Goal: Transaction & Acquisition: Purchase product/service

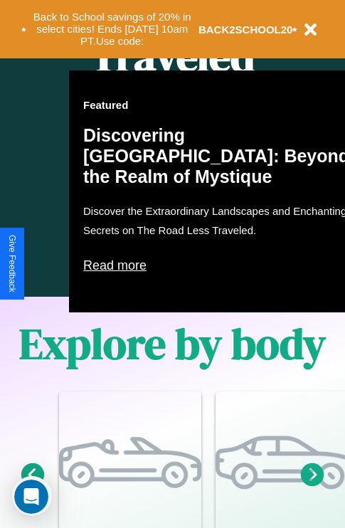
scroll to position [1724, 0]
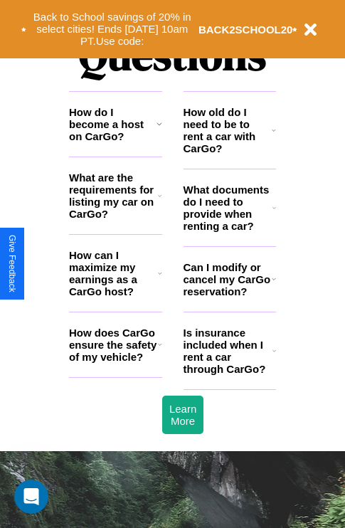
click at [115, 218] on h3 "What are the requirements for listing my car on CarGo?" at bounding box center [113, 195] width 89 height 48
click at [229, 231] on h3 "What documents do I need to provide when renting a car?" at bounding box center [229, 208] width 90 height 48
click at [115, 296] on h3 "How can I maximize my earnings as a CarGo host?" at bounding box center [113, 273] width 89 height 48
click at [115, 218] on h3 "What are the requirements for listing my car on CarGo?" at bounding box center [113, 195] width 89 height 48
click at [115, 296] on h3 "How can I maximize my earnings as a CarGo host?" at bounding box center [113, 273] width 89 height 48
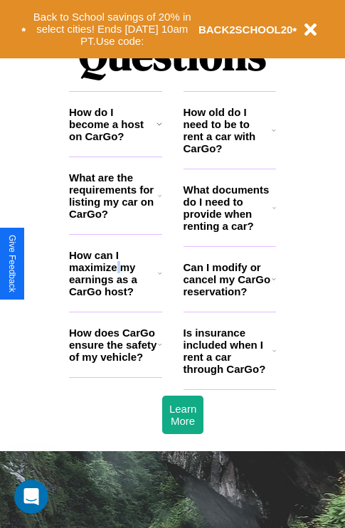
click at [115, 296] on h3 "How can I maximize my earnings as a CarGo host?" at bounding box center [113, 273] width 89 height 48
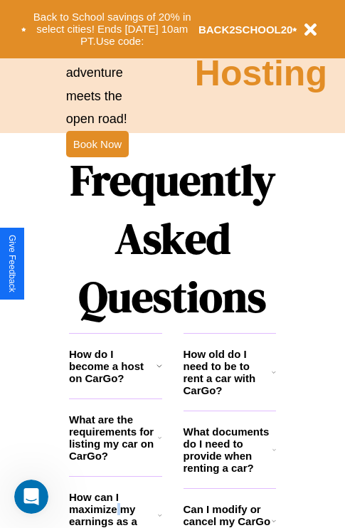
scroll to position [1420, 0]
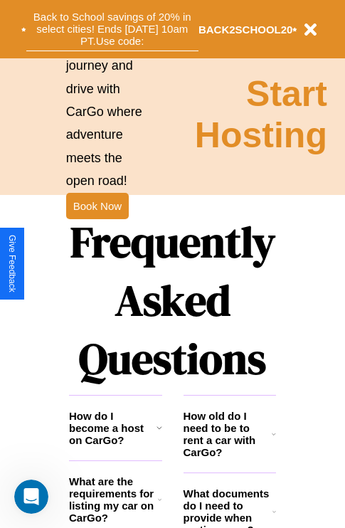
click at [112, 29] on button "Back to School savings of 20% in select cities! Ends 9/1 at 10am PT. Use code:" at bounding box center [112, 29] width 172 height 44
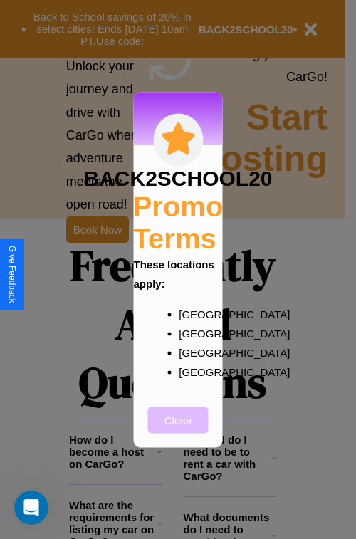
click at [178, 429] on button "Close" at bounding box center [178, 419] width 60 height 26
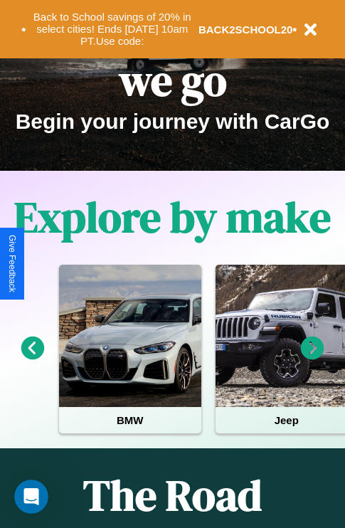
scroll to position [0, 0]
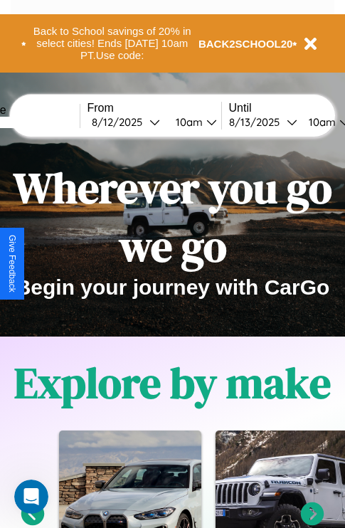
click at [48, 122] on input "text" at bounding box center [26, 122] width 107 height 11
type input "********"
click at [142, 122] on div "8 / 12 / 2025" at bounding box center [121, 122] width 58 height 14
select select "*"
select select "****"
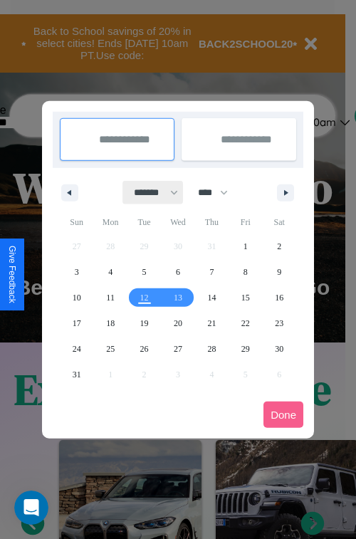
click at [149, 192] on select "******* ******** ***** ***** *** **** **** ****** ********* ******* ******** **…" at bounding box center [153, 192] width 60 height 23
select select "*"
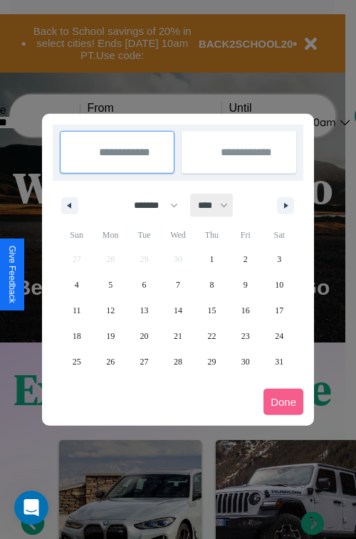
click at [219, 205] on select "**** **** **** **** **** **** **** **** **** **** **** **** **** **** **** ****…" at bounding box center [212, 205] width 43 height 23
select select "****"
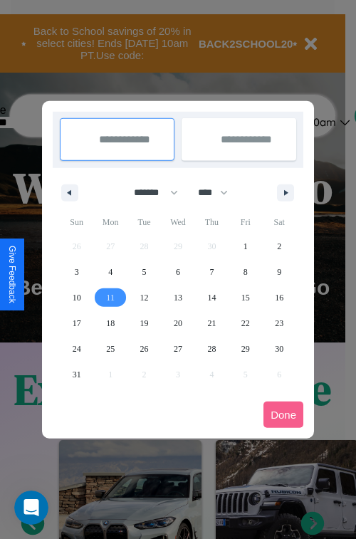
click at [110, 297] on span "11" at bounding box center [110, 298] width 9 height 26
type input "**********"
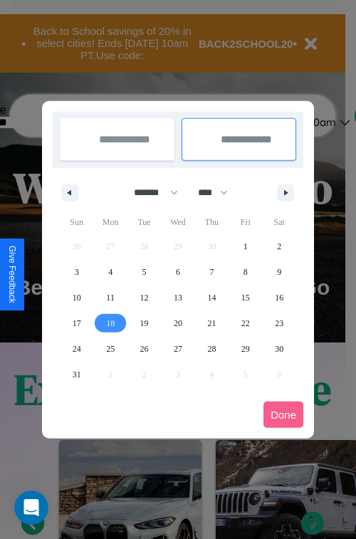
click at [110, 322] on span "18" at bounding box center [110, 323] width 9 height 26
type input "**********"
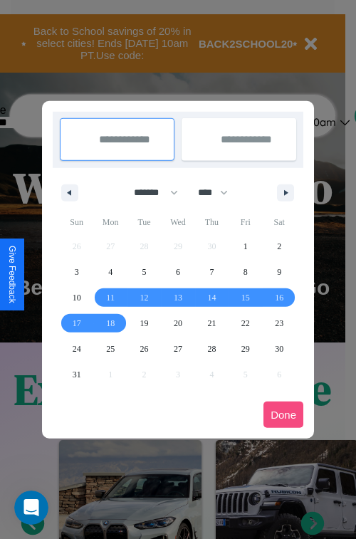
click at [283, 414] on button "Done" at bounding box center [283, 414] width 40 height 26
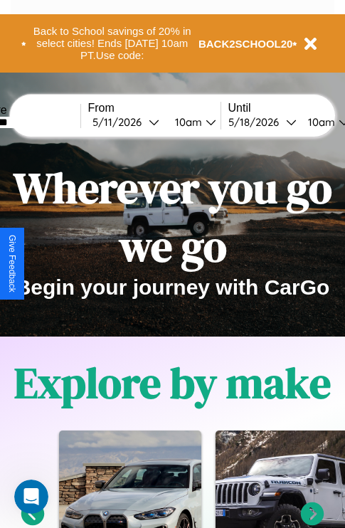
click at [204, 122] on div "10am" at bounding box center [187, 122] width 38 height 14
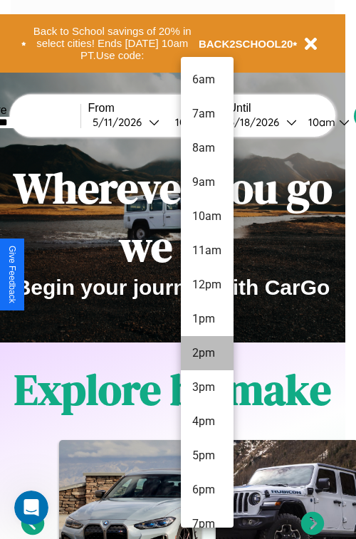
click at [206, 353] on li "2pm" at bounding box center [207, 353] width 53 height 34
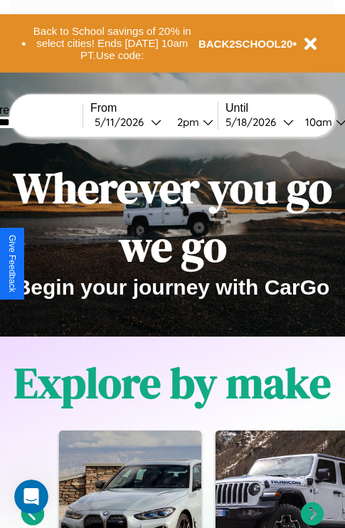
scroll to position [0, 49]
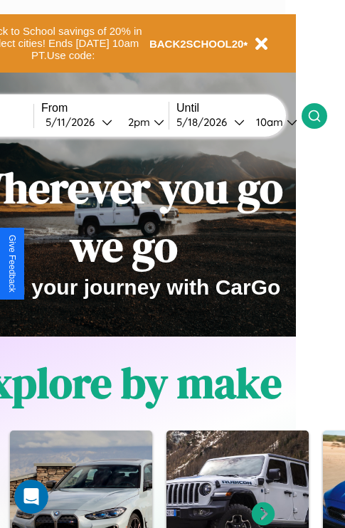
click at [322, 115] on icon at bounding box center [314, 116] width 14 height 14
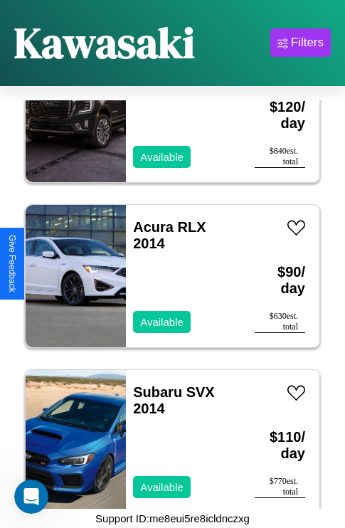
scroll to position [9846, 0]
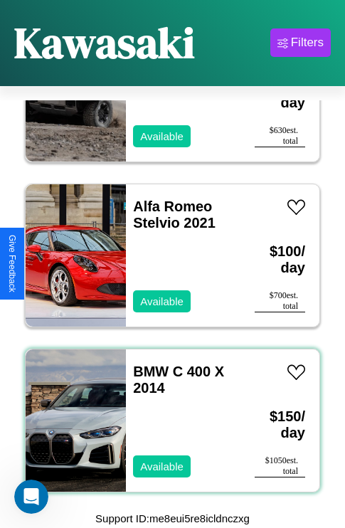
click at [167, 412] on div "BMW C 400 X 2014 Available" at bounding box center [183, 420] width 115 height 142
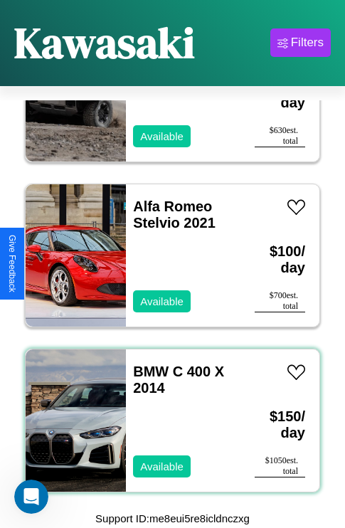
click at [167, 412] on div "BMW C 400 X 2014 Available" at bounding box center [183, 420] width 115 height 142
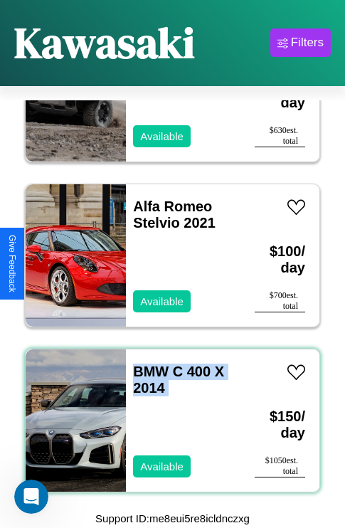
click at [167, 412] on div "BMW C 400 X 2014 Available" at bounding box center [183, 420] width 115 height 142
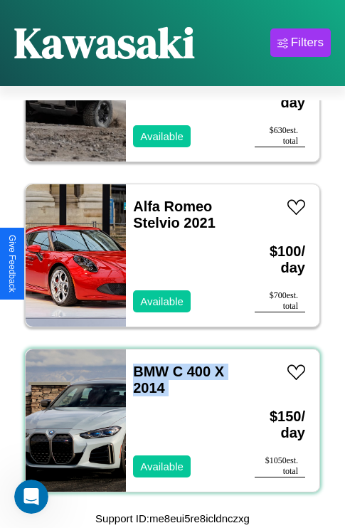
click at [167, 412] on div "BMW C 400 X 2014 Available" at bounding box center [183, 420] width 115 height 142
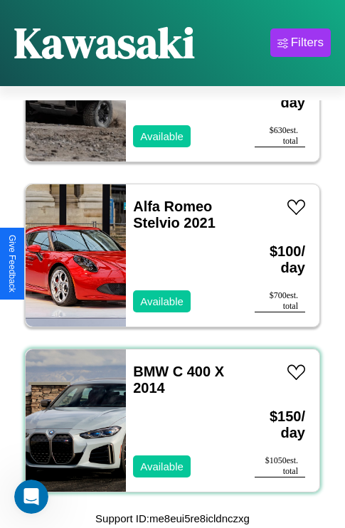
click at [167, 412] on div "BMW C 400 X 2014 Available" at bounding box center [183, 420] width 115 height 142
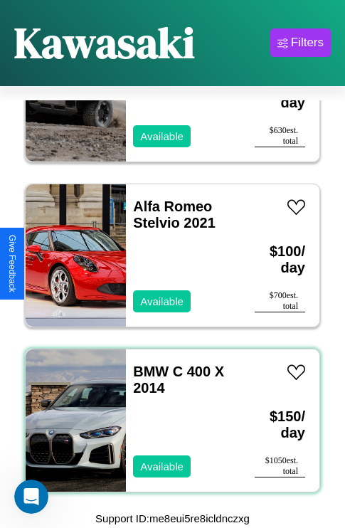
click at [167, 412] on div "BMW C 400 X 2014 Available" at bounding box center [183, 420] width 115 height 142
click at [147, 364] on link "BMW C 400 X 2014" at bounding box center [178, 380] width 91 height 32
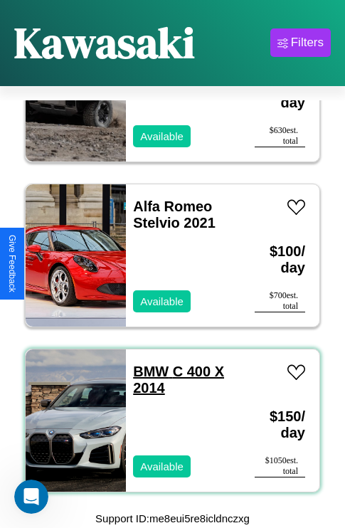
click at [147, 364] on link "BMW C 400 X 2014" at bounding box center [178, 380] width 91 height 32
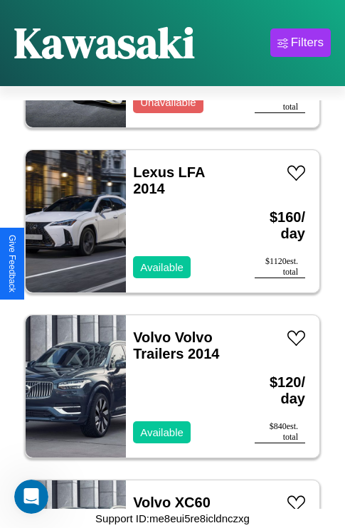
scroll to position [879, 0]
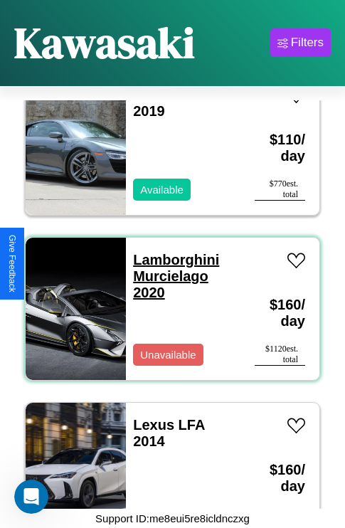
click at [171, 252] on link "Lamborghini Murcielago 2020" at bounding box center [176, 276] width 86 height 48
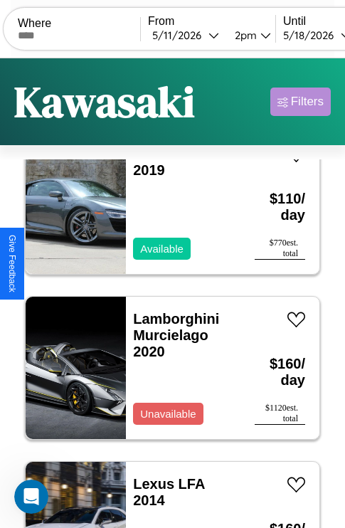
click at [300, 102] on div "Filters" at bounding box center [307, 102] width 33 height 14
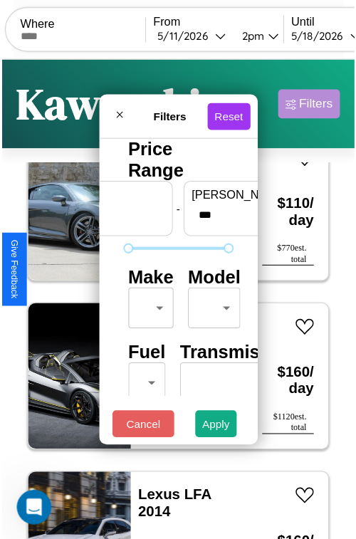
scroll to position [42, 0]
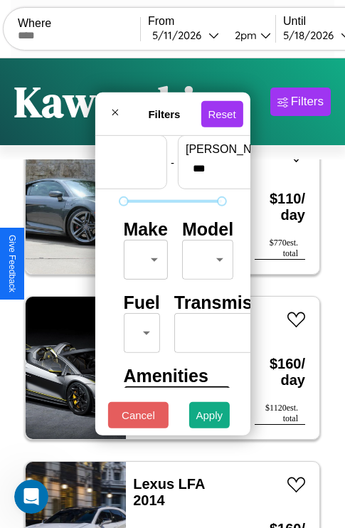
click at [143, 256] on body "CarGo Where From 5 / 11 / 2026 2pm Until 5 / 18 / 2026 10am Become a Host Login…" at bounding box center [172, 293] width 345 height 587
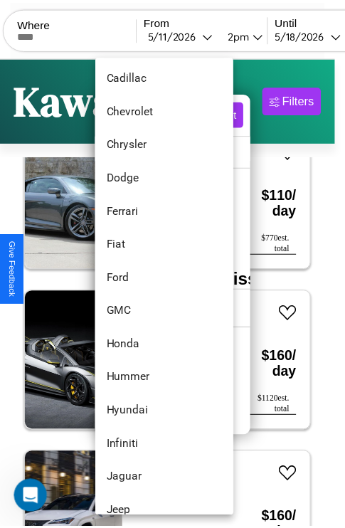
scroll to position [505, 0]
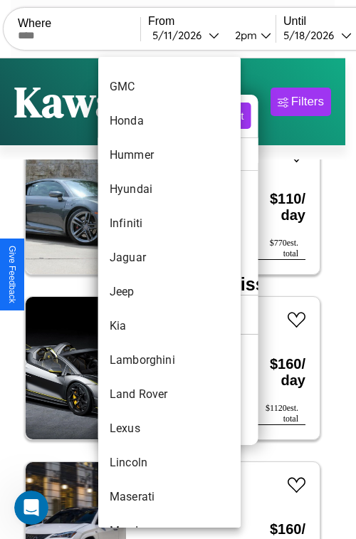
click at [142, 292] on li "Jeep" at bounding box center [169, 292] width 142 height 34
type input "****"
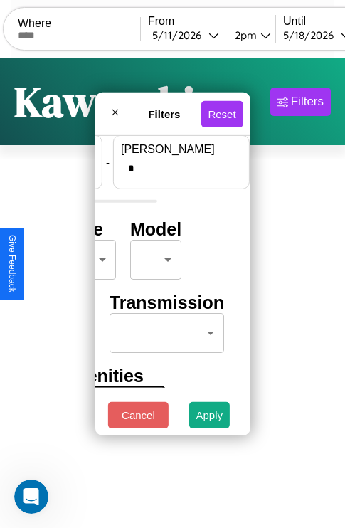
scroll to position [0, 0]
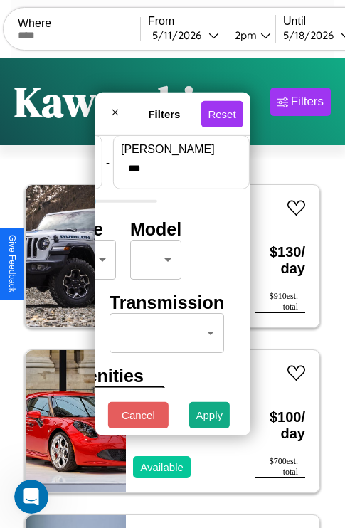
type input "***"
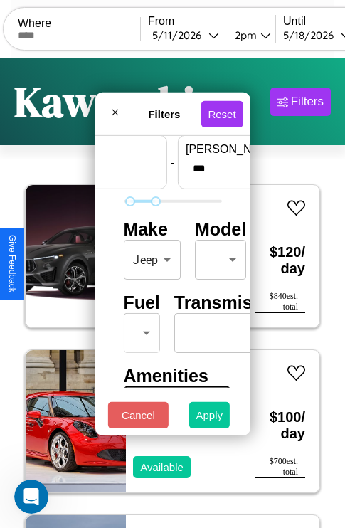
type input "**"
click at [210, 418] on button "Apply" at bounding box center [209, 415] width 41 height 26
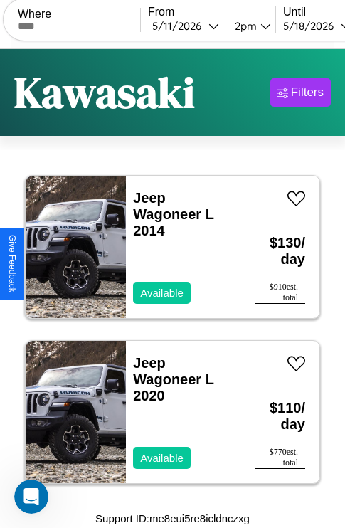
scroll to position [0, 0]
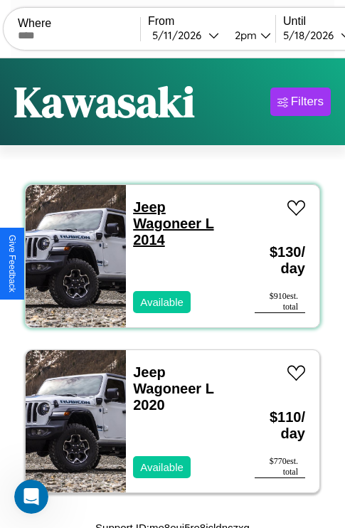
click at [145, 207] on link "Jeep Wagoneer L 2014" at bounding box center [173, 223] width 80 height 48
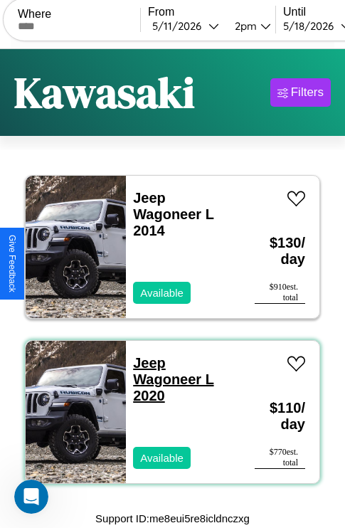
click at [145, 363] on link "Jeep Wagoneer L 2020" at bounding box center [173, 379] width 80 height 48
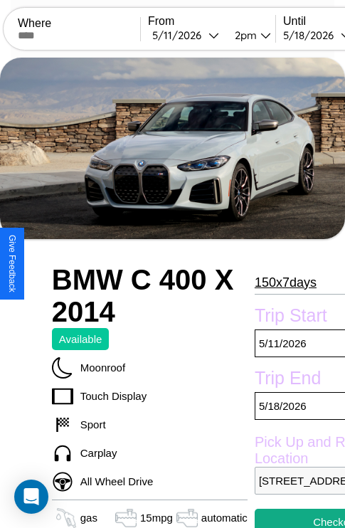
scroll to position [19, 0]
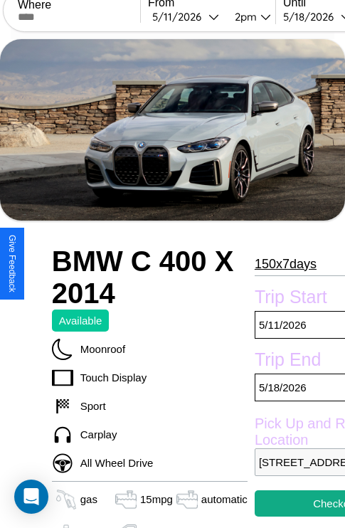
click at [279, 263] on p "150 x 7 days" at bounding box center [286, 264] width 62 height 23
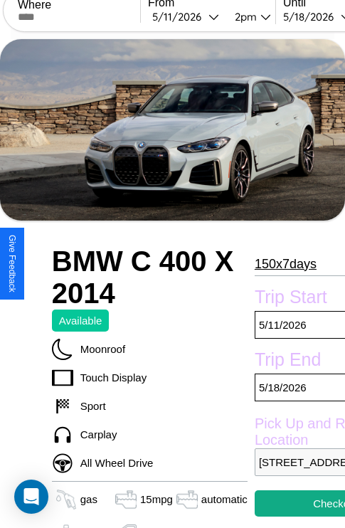
click at [279, 263] on p "150 x 7 days" at bounding box center [286, 264] width 62 height 23
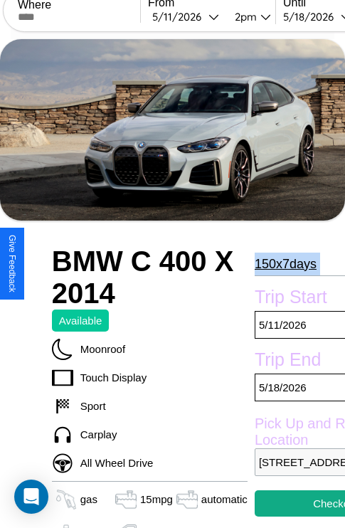
click at [279, 263] on p "150 x 7 days" at bounding box center [286, 264] width 62 height 23
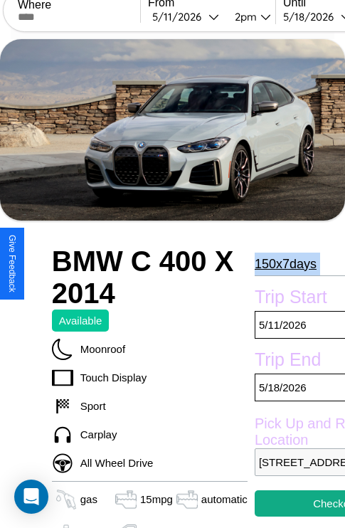
click at [279, 263] on p "150 x 7 days" at bounding box center [286, 264] width 62 height 23
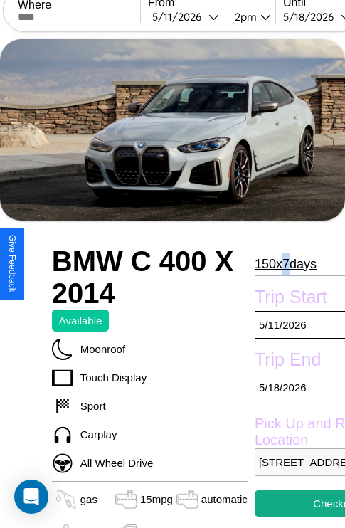
click at [279, 263] on p "150 x 7 days" at bounding box center [286, 264] width 62 height 23
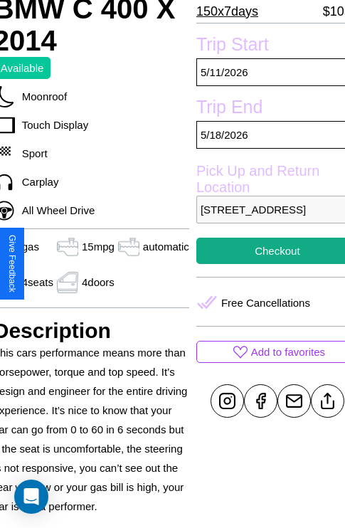
scroll to position [278, 60]
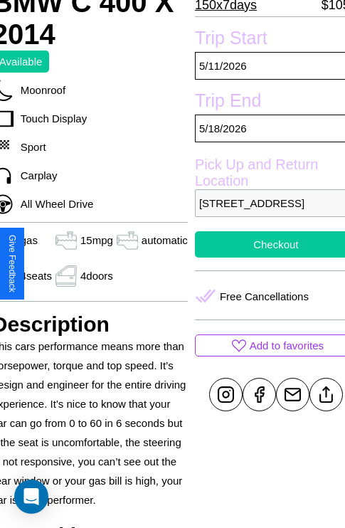
click at [264, 258] on button "Checkout" at bounding box center [276, 244] width 162 height 26
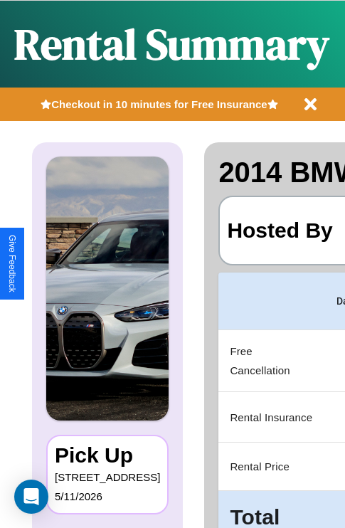
scroll to position [0, 269]
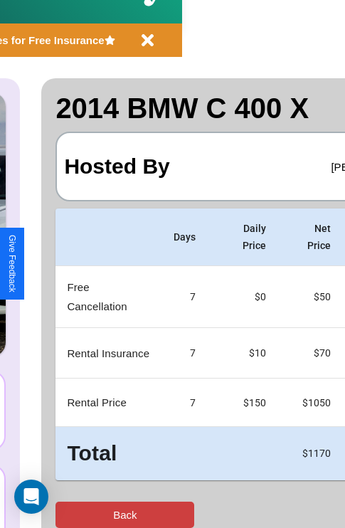
click at [69, 514] on button "Back" at bounding box center [125, 515] width 139 height 26
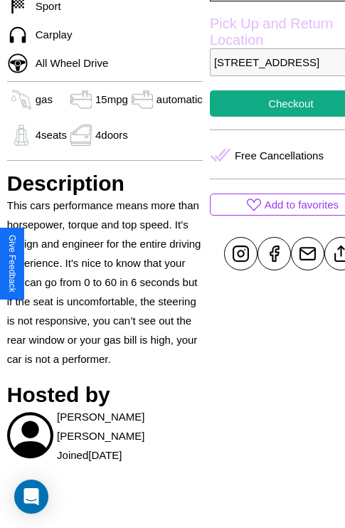
scroll to position [428, 46]
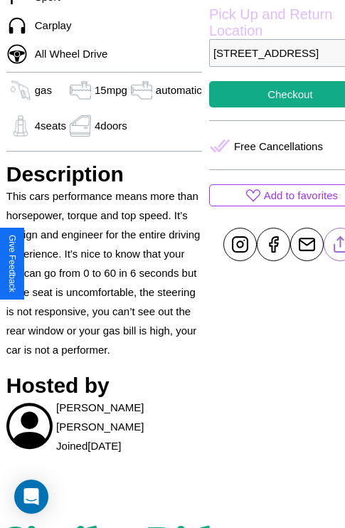
click at [340, 247] on line at bounding box center [340, 242] width 0 height 10
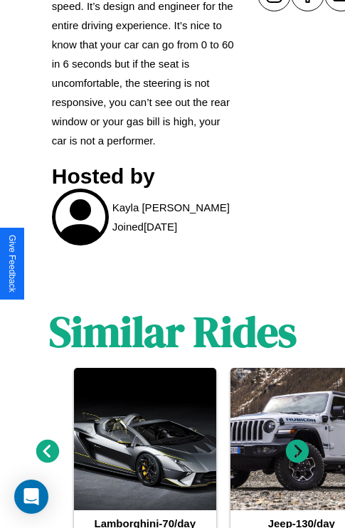
scroll to position [786, 0]
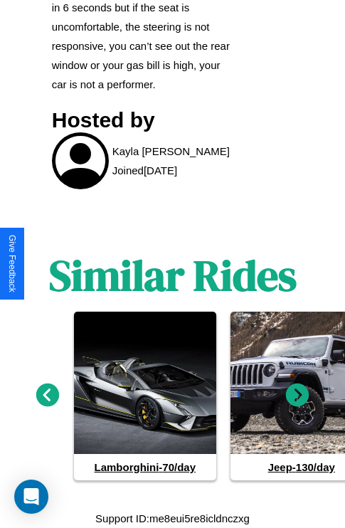
click at [297, 396] on icon at bounding box center [297, 395] width 23 height 23
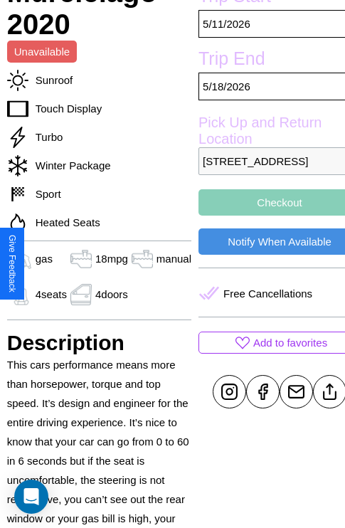
scroll to position [290, 48]
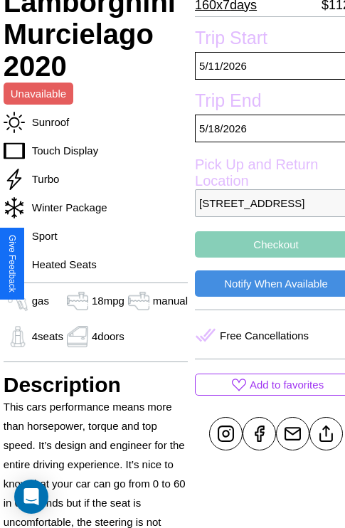
click at [264, 258] on button "Checkout" at bounding box center [276, 244] width 162 height 26
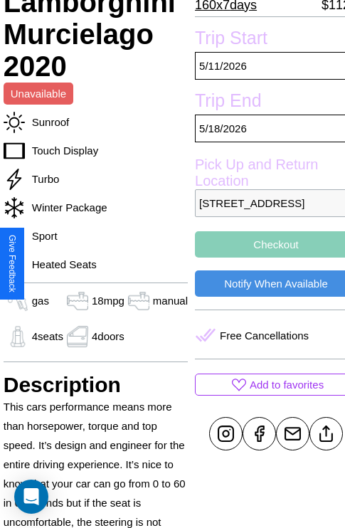
click at [264, 258] on button "Checkout" at bounding box center [276, 244] width 162 height 26
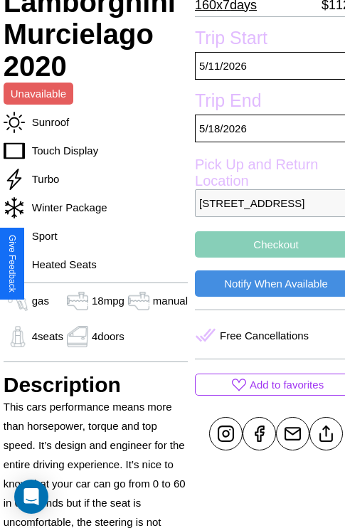
click at [264, 258] on button "Checkout" at bounding box center [276, 244] width 162 height 26
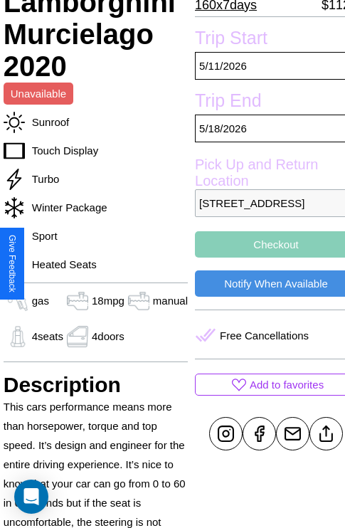
click at [264, 258] on button "Checkout" at bounding box center [276, 244] width 162 height 26
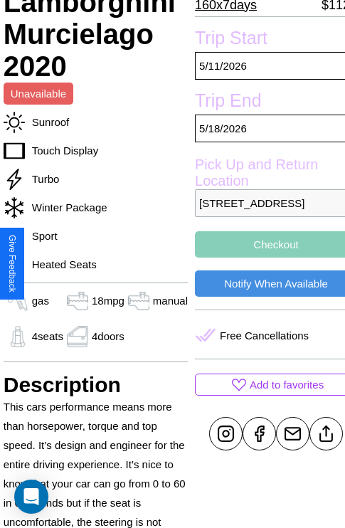
click at [264, 258] on button "Checkout" at bounding box center [276, 244] width 162 height 26
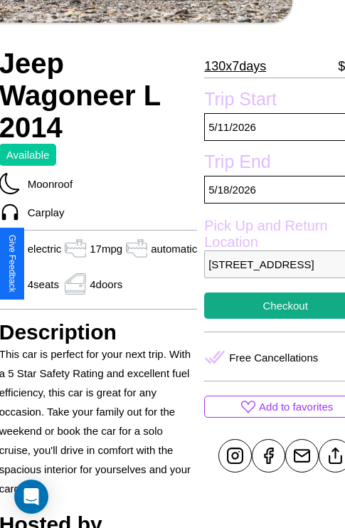
scroll to position [268, 68]
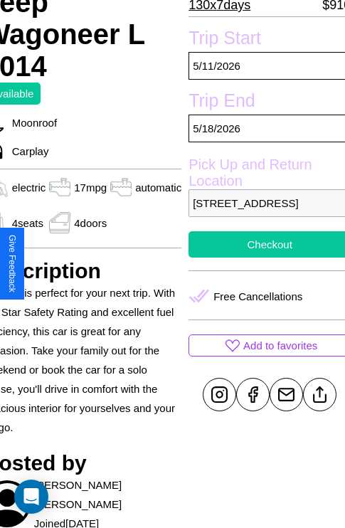
click at [263, 258] on button "Checkout" at bounding box center [270, 244] width 162 height 26
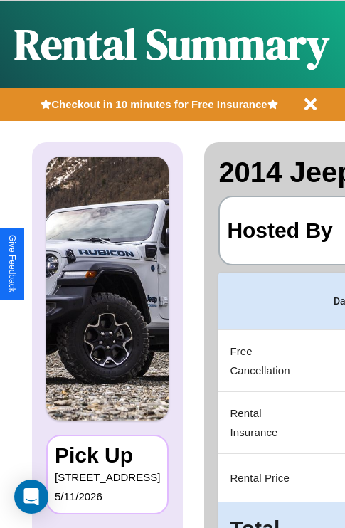
scroll to position [0, 269]
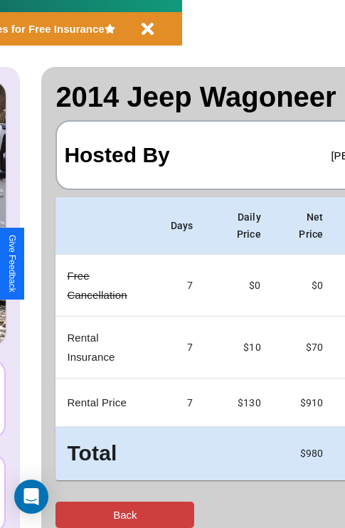
click at [69, 514] on button "Back" at bounding box center [125, 515] width 139 height 26
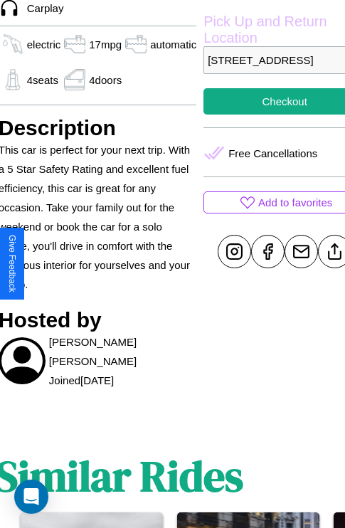
scroll to position [418, 54]
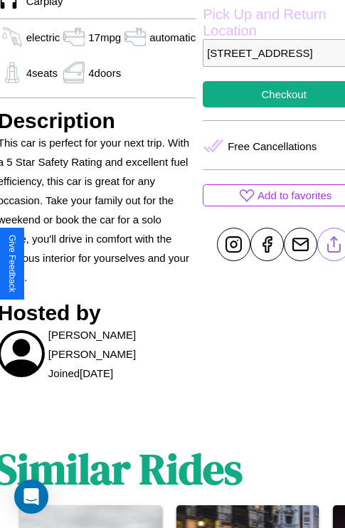
click at [334, 248] on line at bounding box center [334, 243] width 0 height 10
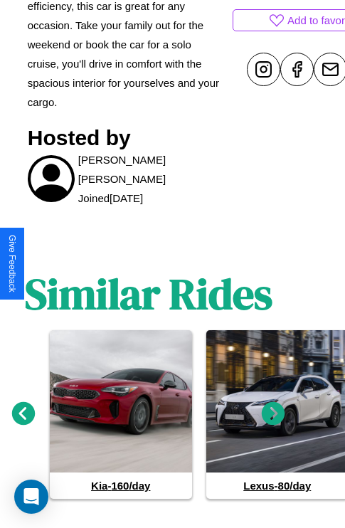
scroll to position [611, 21]
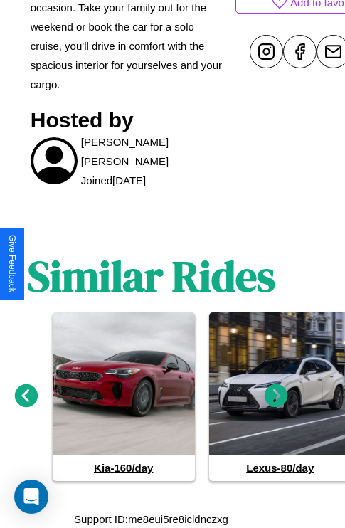
click at [276, 396] on icon at bounding box center [276, 395] width 23 height 23
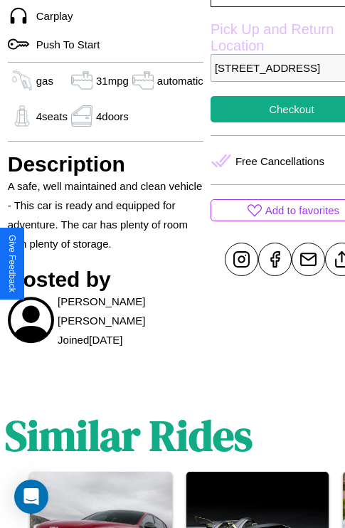
scroll to position [418, 46]
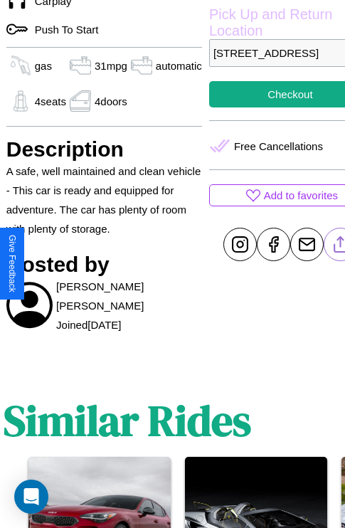
click at [340, 248] on line at bounding box center [340, 243] width 0 height 10
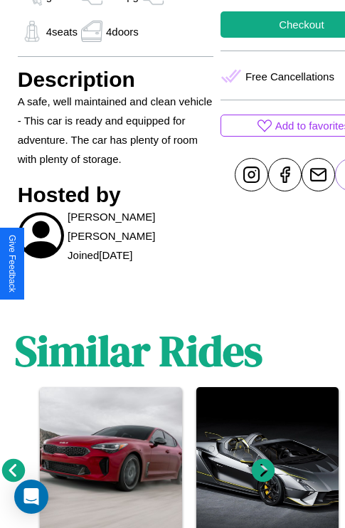
scroll to position [563, 21]
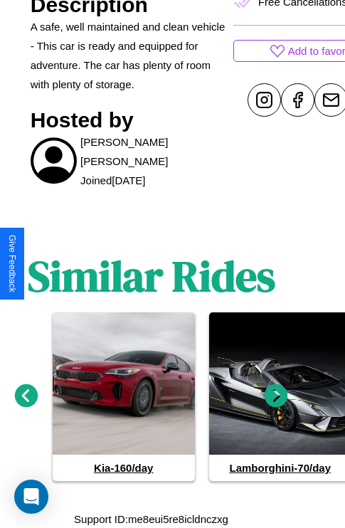
click at [26, 396] on icon at bounding box center [26, 395] width 23 height 23
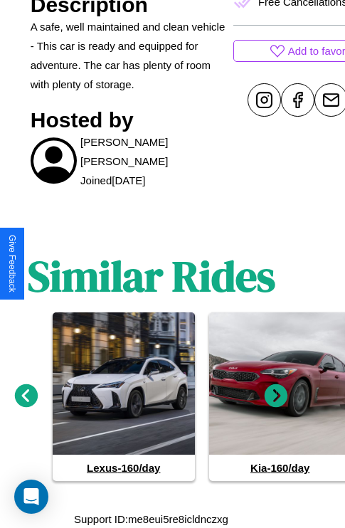
click at [276, 396] on icon at bounding box center [276, 395] width 23 height 23
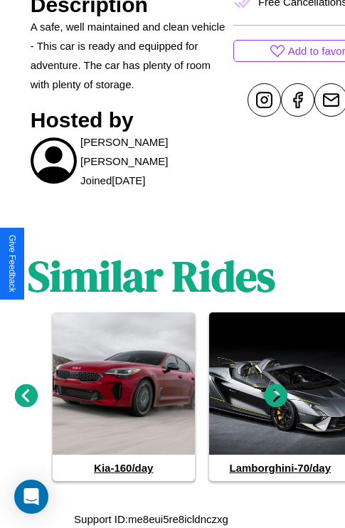
click at [276, 396] on icon at bounding box center [276, 395] width 23 height 23
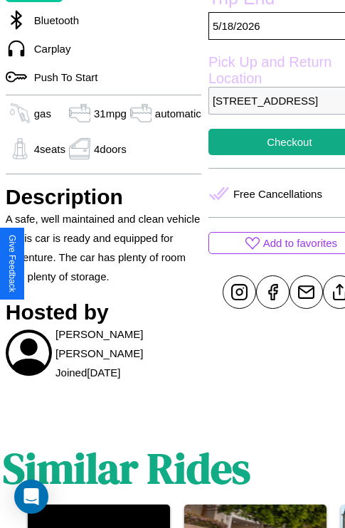
scroll to position [268, 60]
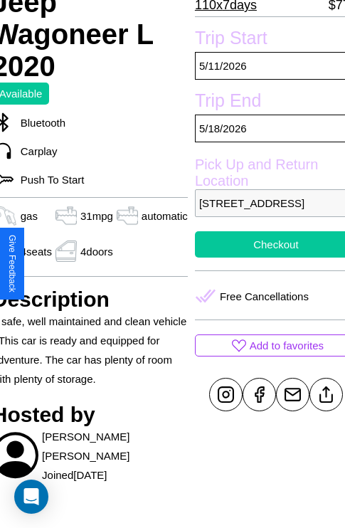
click at [264, 258] on button "Checkout" at bounding box center [276, 244] width 162 height 26
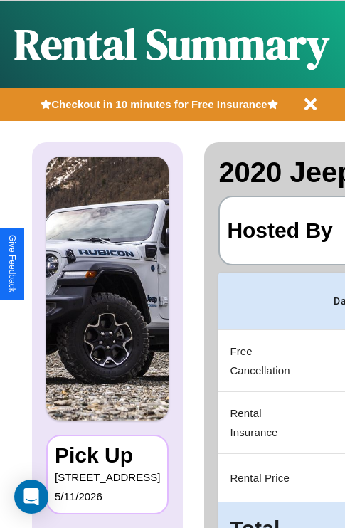
scroll to position [0, 269]
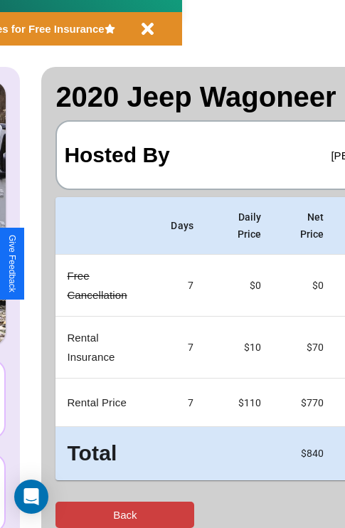
click at [69, 514] on button "Back" at bounding box center [125, 515] width 139 height 26
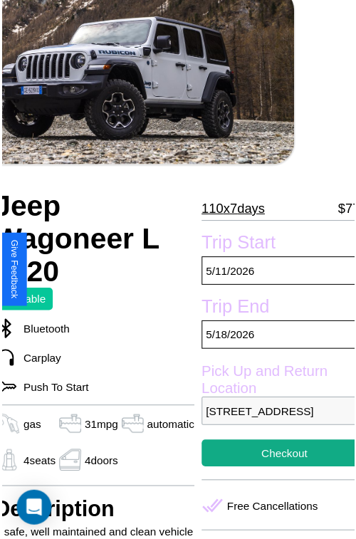
scroll to position [70, 60]
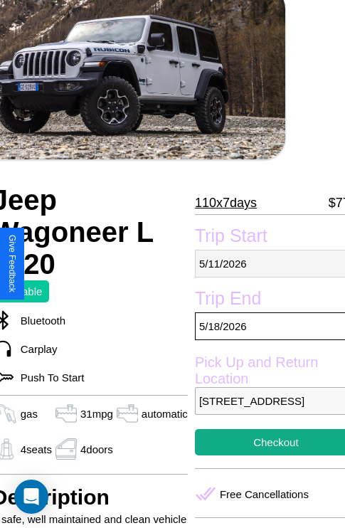
click at [264, 263] on p "[DATE]" at bounding box center [276, 264] width 162 height 28
select select "*"
select select "****"
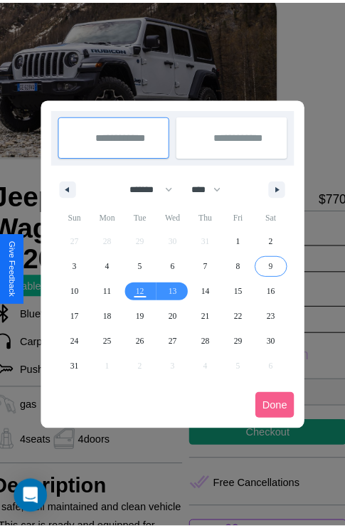
scroll to position [0, 60]
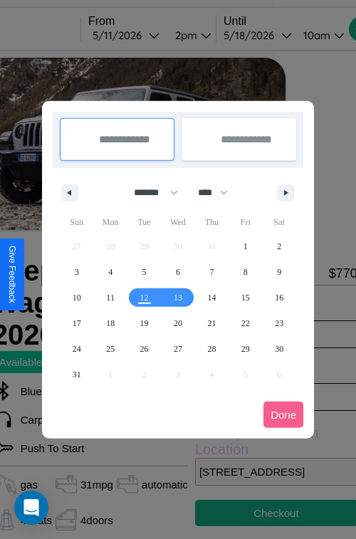
click at [145, 35] on div at bounding box center [178, 269] width 356 height 539
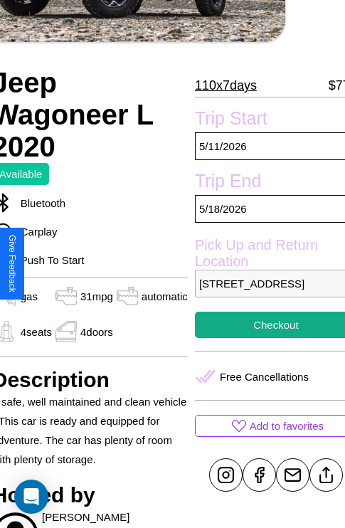
scroll to position [217, 60]
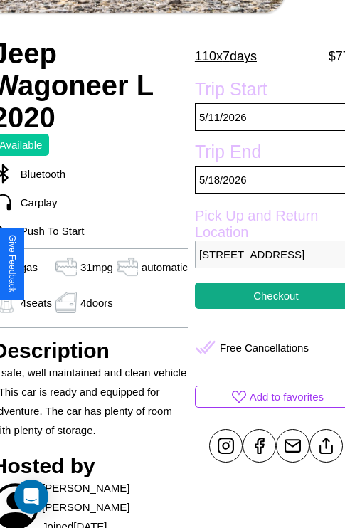
click at [264, 264] on p "[STREET_ADDRESS]" at bounding box center [276, 255] width 162 height 28
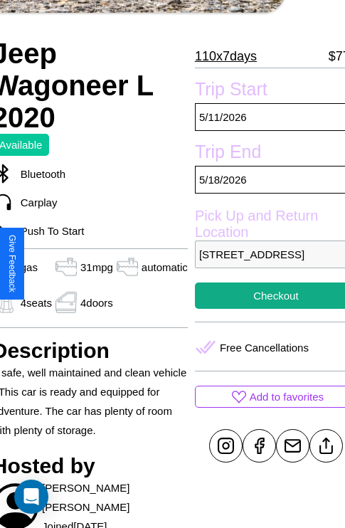
click at [264, 264] on p "[STREET_ADDRESS]" at bounding box center [276, 255] width 162 height 28
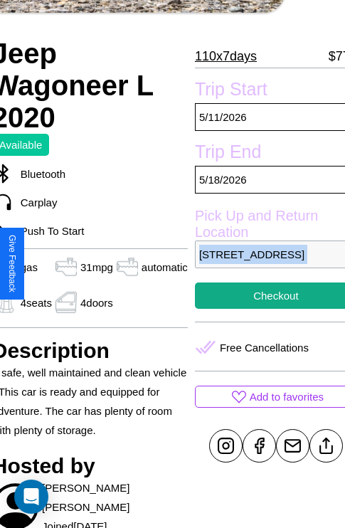
click at [264, 264] on p "[STREET_ADDRESS]" at bounding box center [276, 255] width 162 height 28
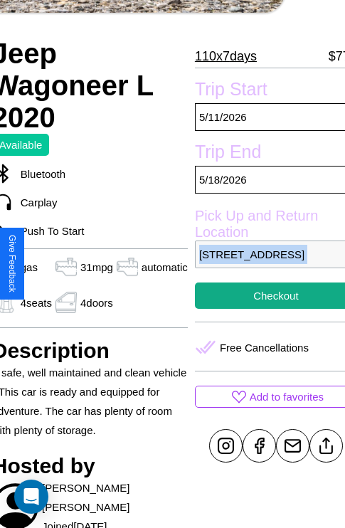
click at [264, 264] on p "[STREET_ADDRESS]" at bounding box center [276, 255] width 162 height 28
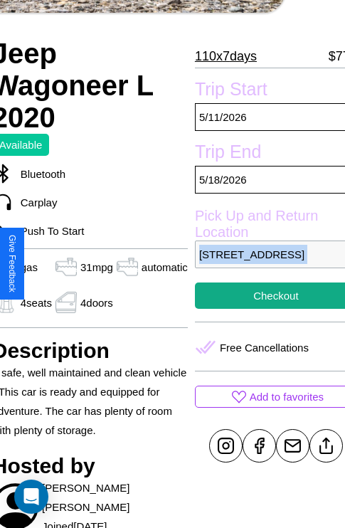
click at [264, 264] on p "[STREET_ADDRESS]" at bounding box center [276, 255] width 162 height 28
